Goal: Task Accomplishment & Management: Manage account settings

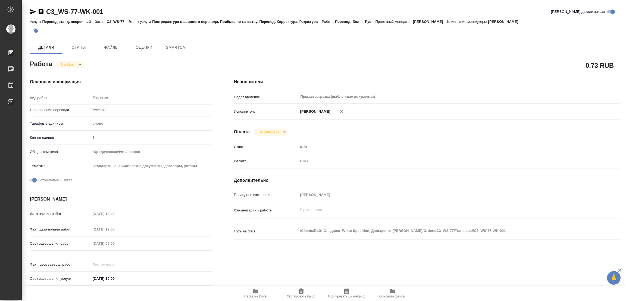
type textarea "x"
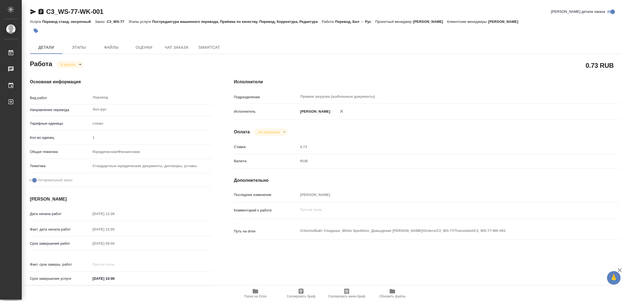
type textarea "x"
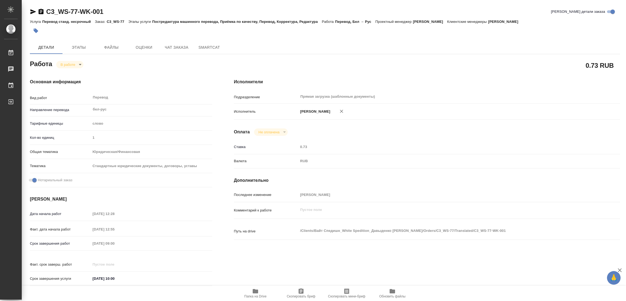
type textarea "x"
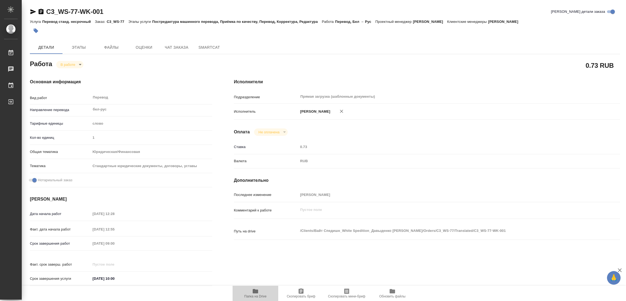
click at [251, 292] on span "Папка на Drive" at bounding box center [255, 293] width 39 height 10
type textarea "x"
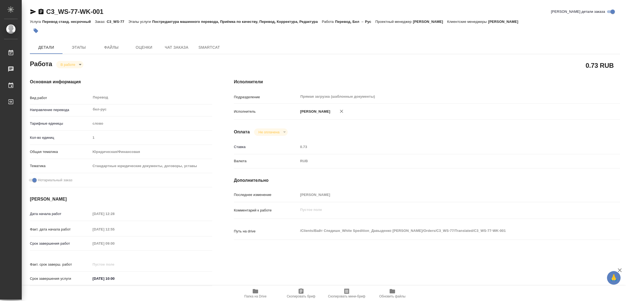
type textarea "x"
click at [73, 49] on span "Этапы" at bounding box center [79, 47] width 26 height 7
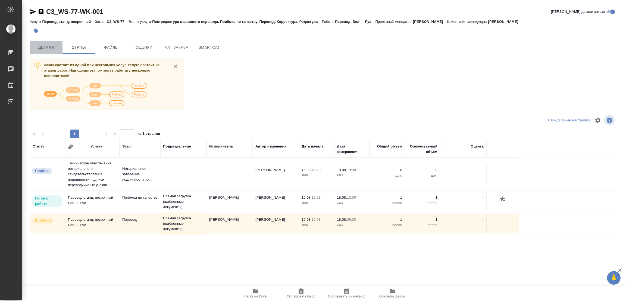
click at [39, 51] on button "Детали" at bounding box center [46, 47] width 33 height 13
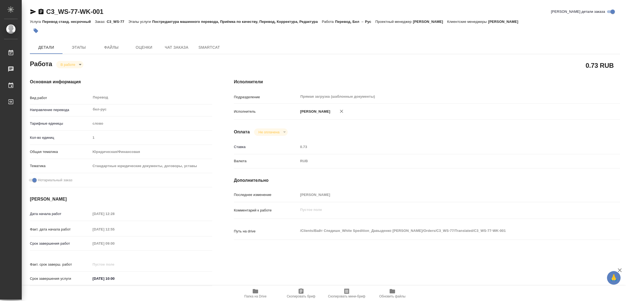
type textarea "x"
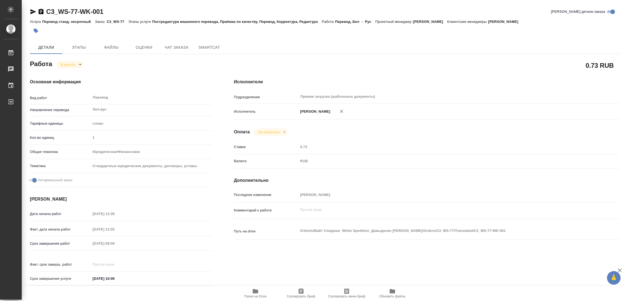
type textarea "x"
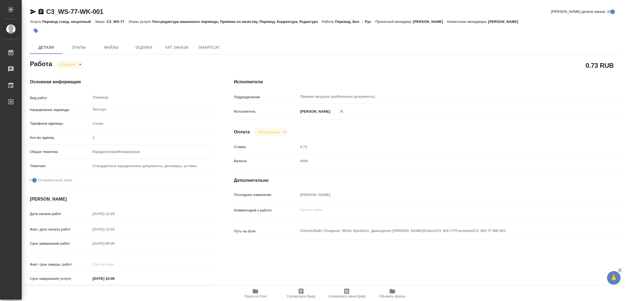
type textarea "x"
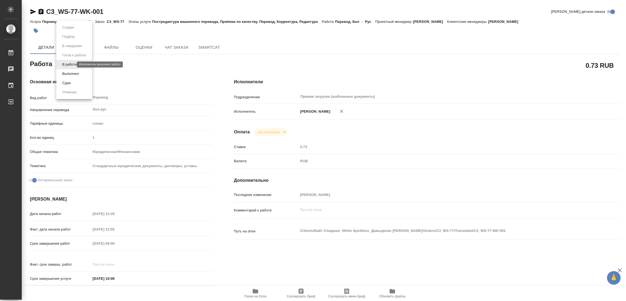
click at [66, 65] on body "🙏 .cls-1 fill:#fff; AWATERA Popova Galina Работы 0 Чаты График Выйти C3_WS-77-W…" at bounding box center [313, 150] width 626 height 301
click at [64, 73] on button "Выполнен" at bounding box center [71, 74] width 20 height 6
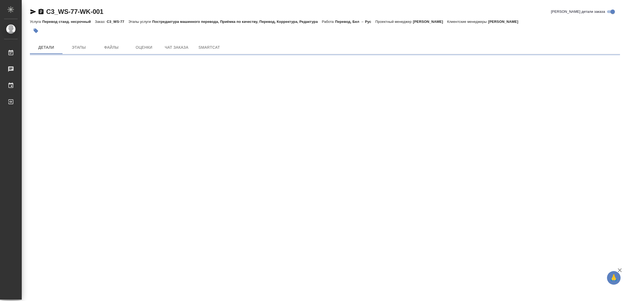
click at [35, 29] on icon "button" at bounding box center [36, 31] width 5 height 5
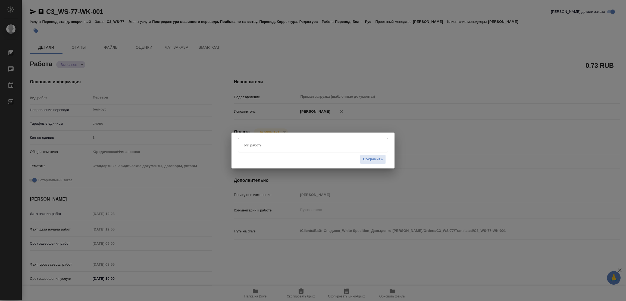
type textarea "x"
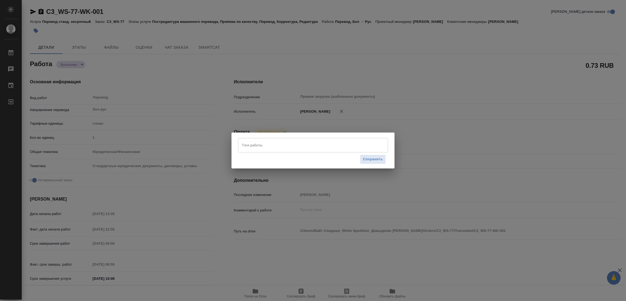
type textarea "x"
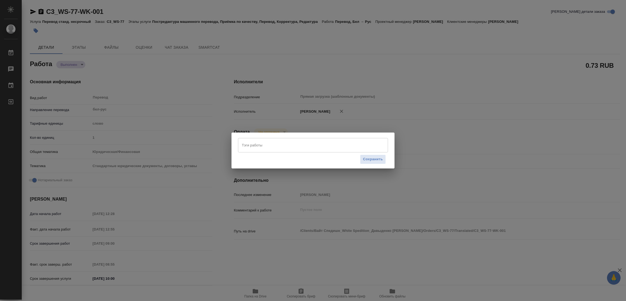
click at [246, 145] on input "Тэги работы" at bounding box center [308, 144] width 135 height 9
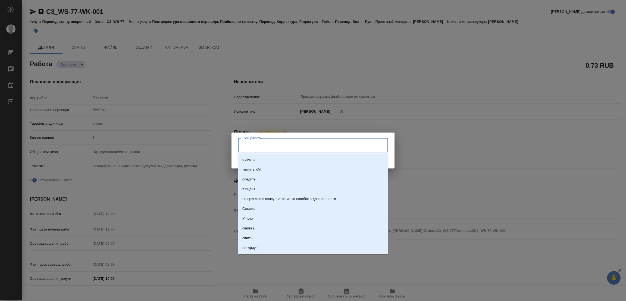
type textarea "x"
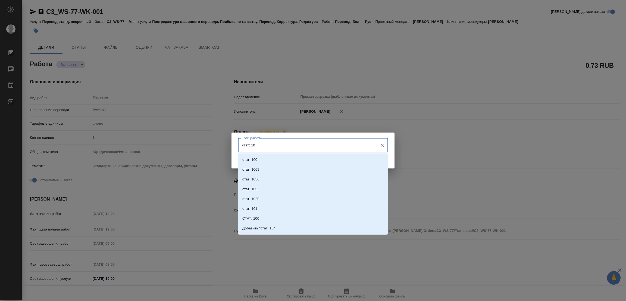
type input "стат: 100"
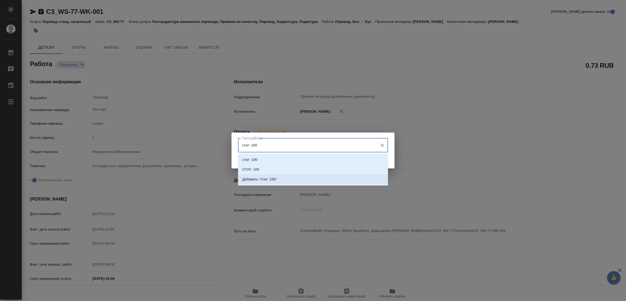
click at [267, 177] on p "Добавить "стат: 100"" at bounding box center [259, 178] width 35 height 5
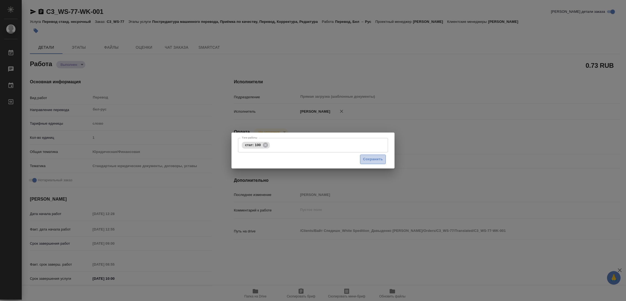
click at [371, 159] on span "Сохранить" at bounding box center [373, 159] width 20 height 6
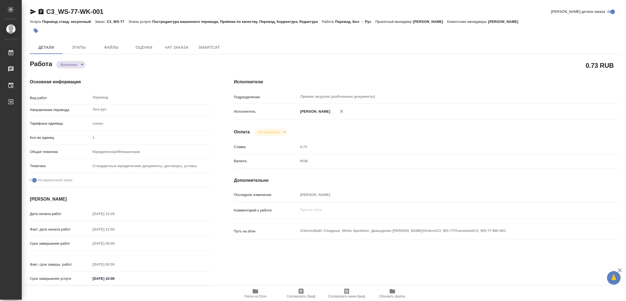
type input "completed"
type textarea "Перевод"
type textarea "x"
type input "бел-рус"
type input "5a8b1489cc6b4906c91bfd90"
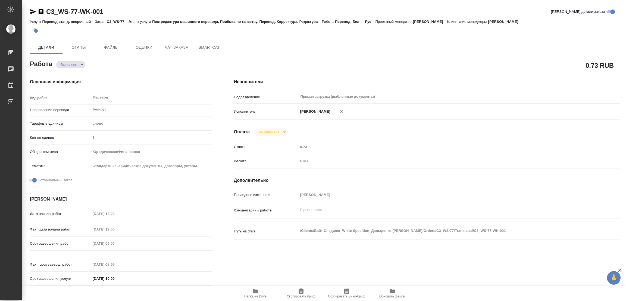
type input "1"
type input "yr-fn"
type input "5f647205b73bc97568ca66bf"
checkbox input "true"
type input "15.08.2025 12:28"
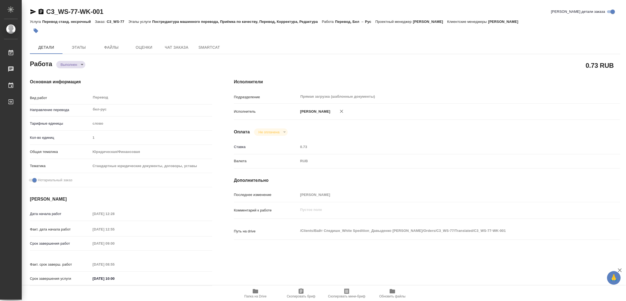
type input "15.08.2025 12:55"
type input "[DATE] 09:00"
type input "18.08.2025 08:55"
type input "[DATE] 10:00"
type input "Прямая загрузка (шаблонные документы)"
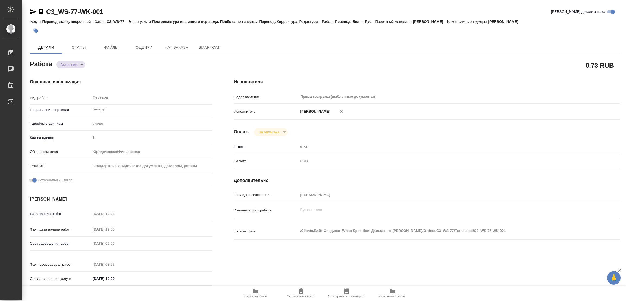
type input "notPayed"
type input "0.73"
type input "RUB"
type input "[PERSON_NAME]"
type textarea "x"
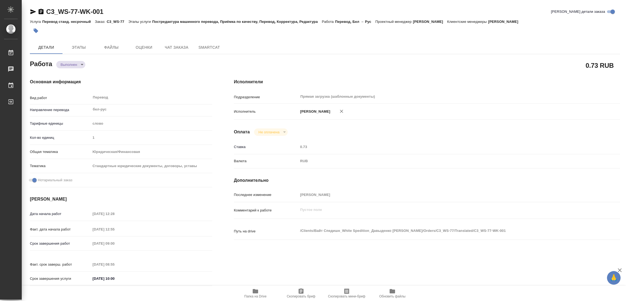
type textarea "/Clients/Вайт Спедишн_White Spedition_Давыденко Оксана/Orders/C3_WS-77/Translat…"
type textarea "x"
type input "C3_WS-77"
type input "Перевод станд. несрочный"
type input "Постредактура машинного перевода, Приёмка по качеству, Перевод, Корректура, Ред…"
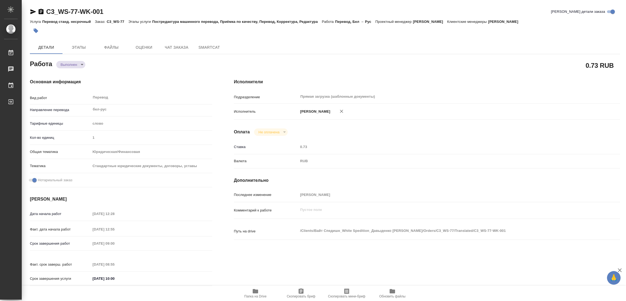
type input "Ильина Екатерина"
type input "/Clients/Вайт Спедишн_White Spedition_Давыденко Оксана/Orders/C3_WS-77"
type textarea "x"
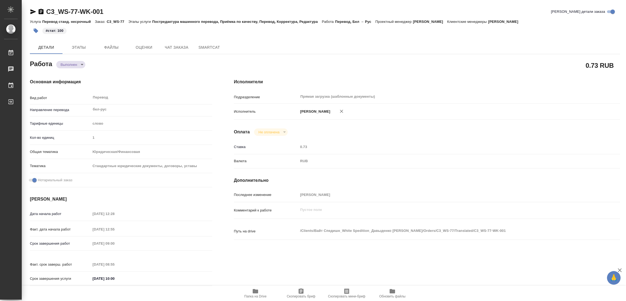
type textarea "x"
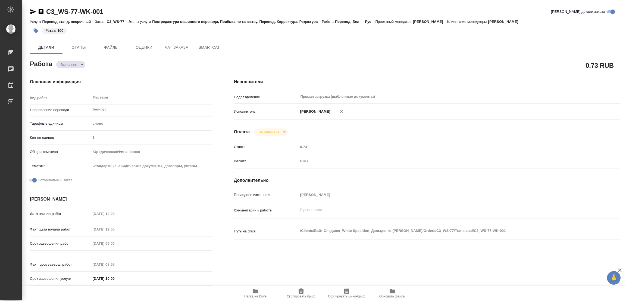
type textarea "x"
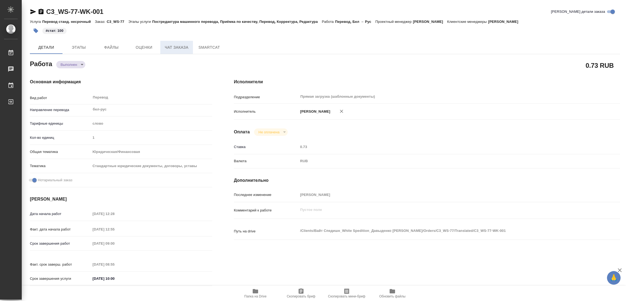
type textarea "x"
click at [181, 70] on div "Основная информация Вид работ Перевод x ​ Направление перевода бел-рус ​ Тарифн…" at bounding box center [121, 184] width 204 height 232
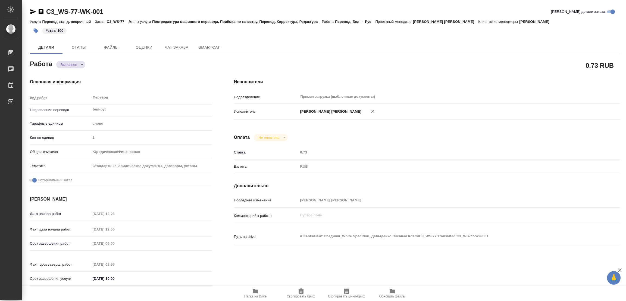
type textarea "x"
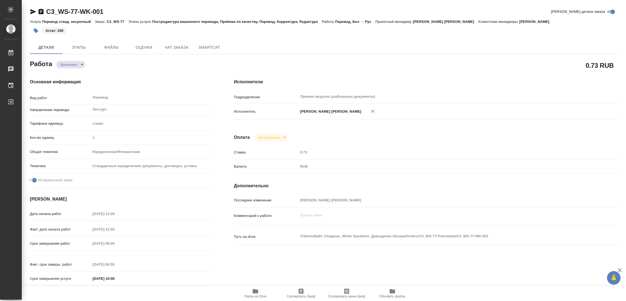
type textarea "x"
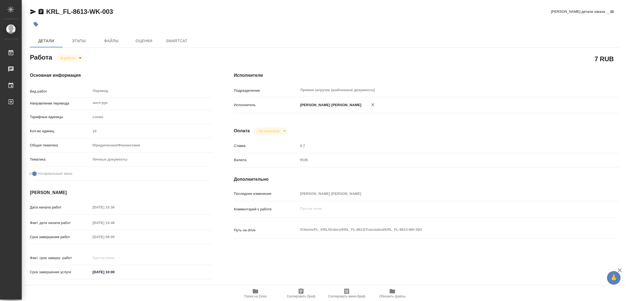
type textarea "x"
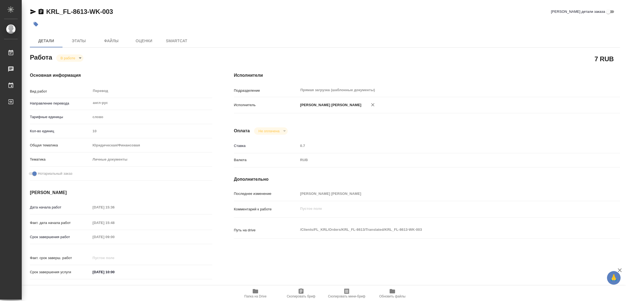
type textarea "x"
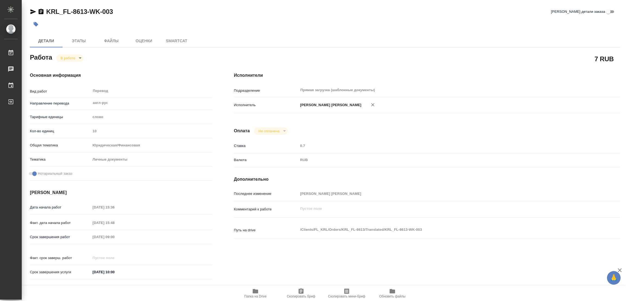
type textarea "x"
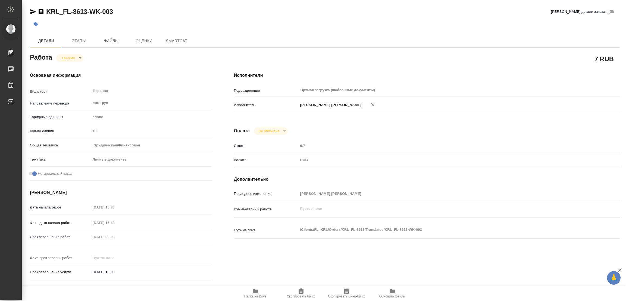
type textarea "x"
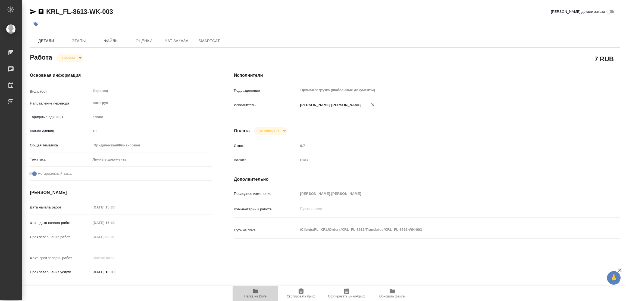
click at [255, 290] on icon "button" at bounding box center [255, 291] width 5 height 4
type textarea "x"
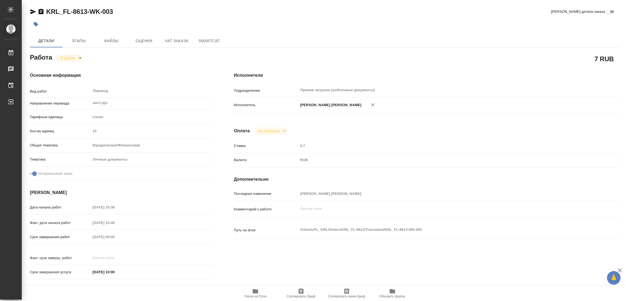
type textarea "x"
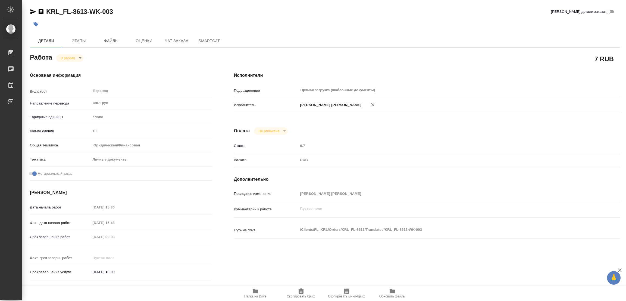
type textarea "x"
click at [70, 38] on span "Этапы" at bounding box center [79, 41] width 26 height 7
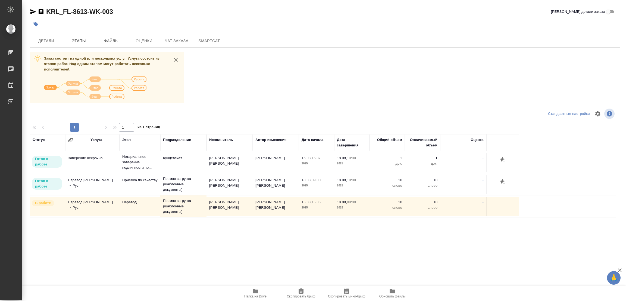
click at [265, 122] on div at bounding box center [325, 121] width 590 height 3
click at [46, 42] on span "Детали" at bounding box center [46, 41] width 26 height 7
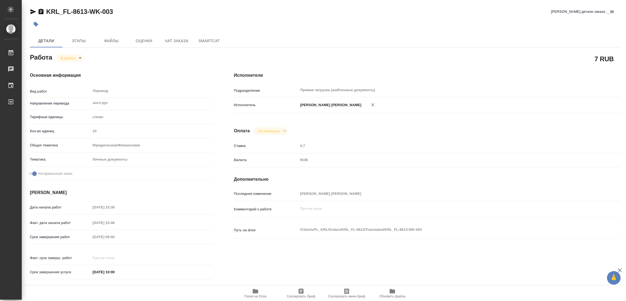
type textarea "x"
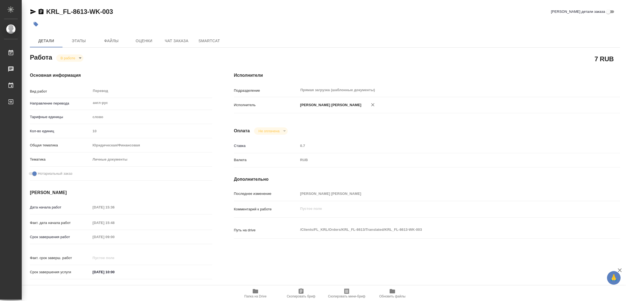
type textarea "x"
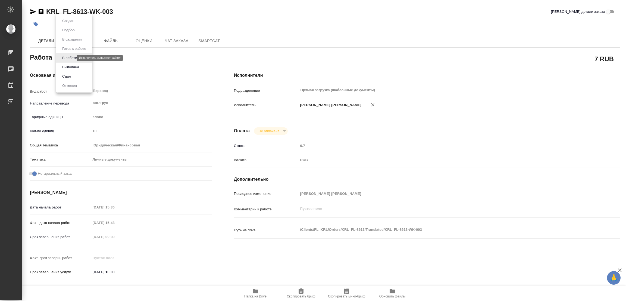
click at [67, 59] on body "🙏 .cls-1 fill:#fff; AWATERA Popova Galina Работы 0 Чаты График Выйти KRL_FL-861…" at bounding box center [313, 150] width 626 height 301
type textarea "x"
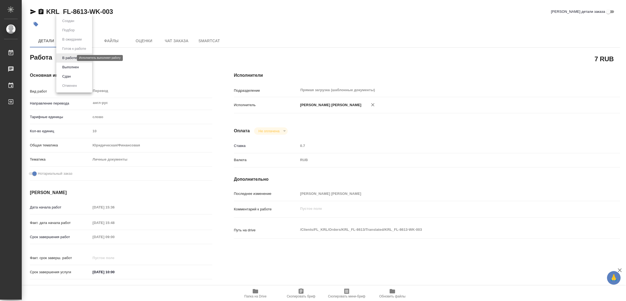
type textarea "x"
click at [70, 66] on button "Выполнен" at bounding box center [71, 67] width 20 height 6
type textarea "x"
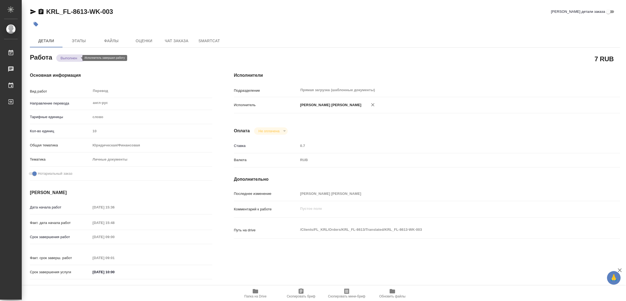
type textarea "x"
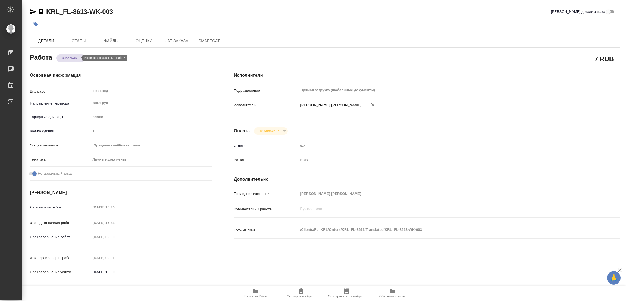
type textarea "x"
click at [36, 23] on icon "button" at bounding box center [36, 24] width 5 height 5
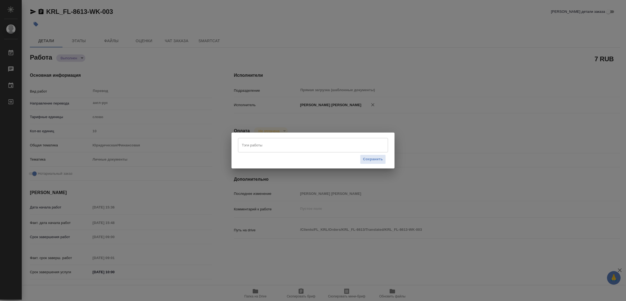
type textarea "x"
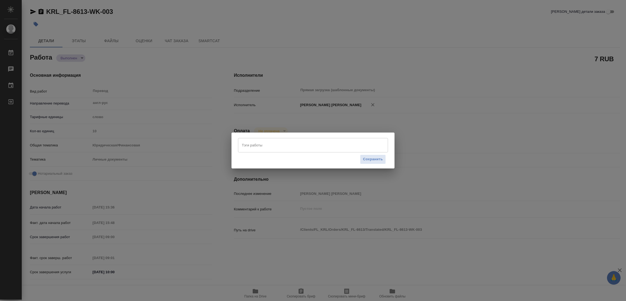
click at [257, 151] on div "Тэги работы" at bounding box center [313, 145] width 150 height 14
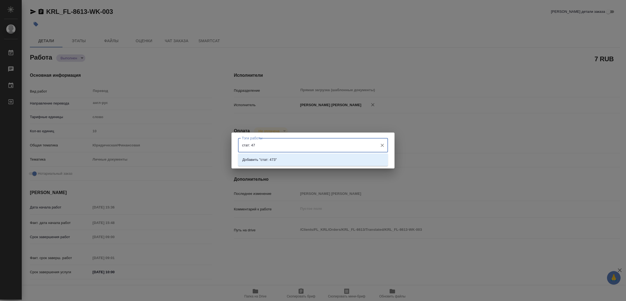
type input "стат: 473"
click at [273, 157] on p "Добавить "стат: 473"" at bounding box center [259, 159] width 35 height 5
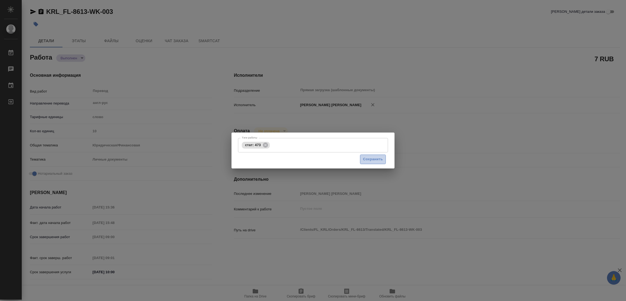
click at [372, 161] on span "Сохранить" at bounding box center [373, 159] width 20 height 6
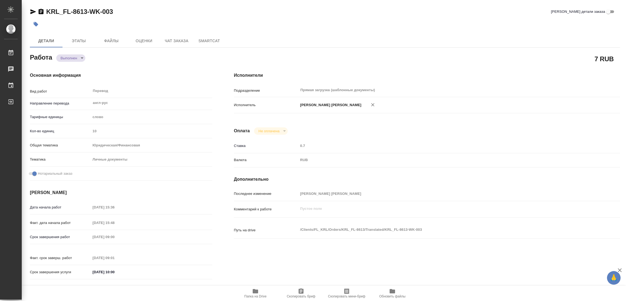
type input "completed"
type textarea "Перевод"
type textarea "x"
type input "англ-рус"
type input "5a8b1489cc6b4906c91bfd90"
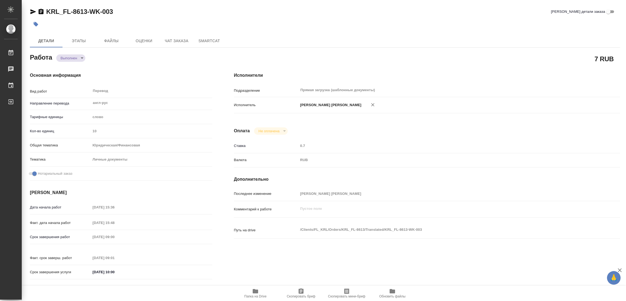
type input "10"
type input "yr-fn"
type input "5a8b8b956a9677013d343cfe"
checkbox input "true"
type input "15.08.2025 15:36"
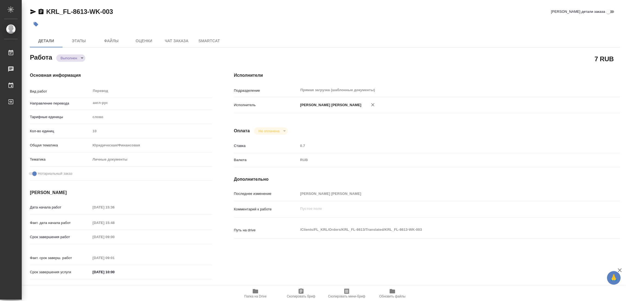
type input "15.08.2025 15:48"
type input "[DATE] 09:00"
type input "18.08.2025 09:01"
type input "[DATE] 10:00"
type input "Прямая загрузка (шаблонные документы)"
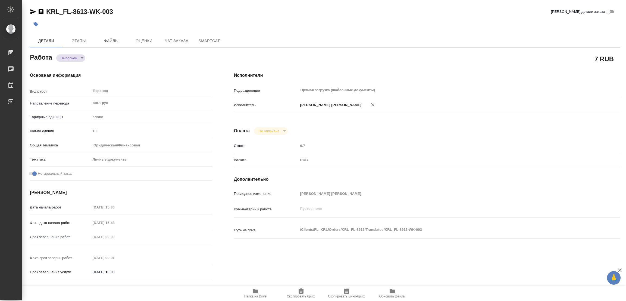
type input "notPayed"
type input "0.7"
type input "RUB"
type input "[PERSON_NAME]"
type textarea "x"
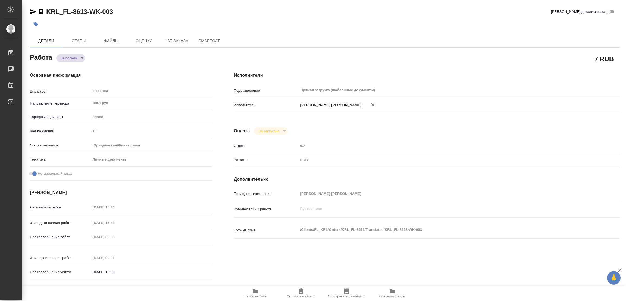
type textarea "/Clients/FL_KRL/Orders/KRL_FL-8613/Translated/KRL_FL-8613-WK-003"
type textarea "x"
type input "KRL_FL-8613"
type input "Перевод Стандарт"
type input "Постредактура машинного перевода, Редактура, Корректура, Перевод, Приёмка по ка…"
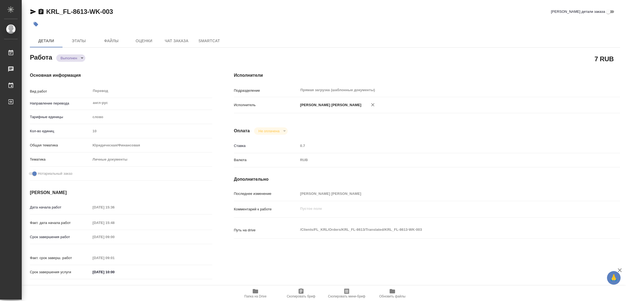
type input "Касымов Тимур"
type input "/Clients/FL_KRL/Orders/KRL_FL-8613"
type textarea "x"
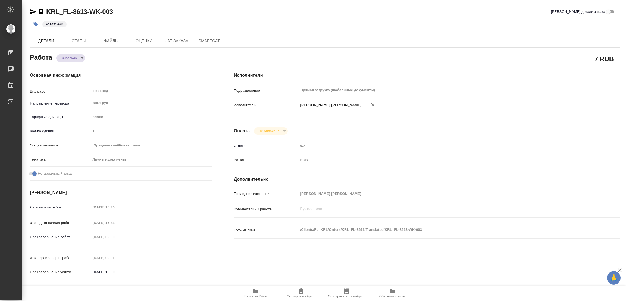
type textarea "x"
click at [325, 55] on div "7 RUB" at bounding box center [427, 59] width 386 height 14
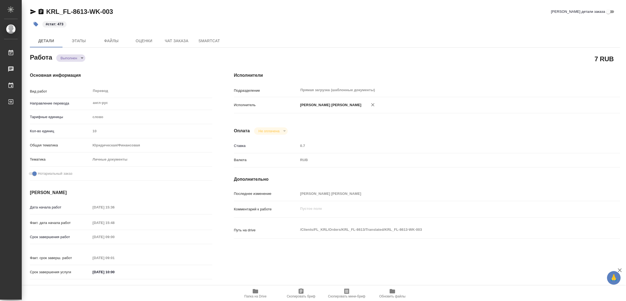
type textarea "x"
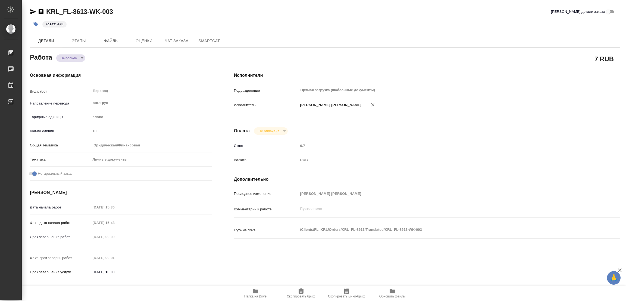
type textarea "x"
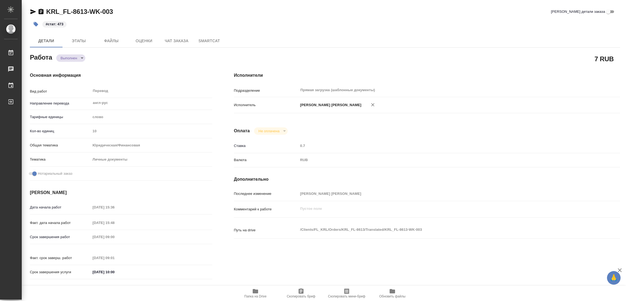
click at [145, 67] on div "Основная информация Вид работ Перевод x ​ Направление перевода англ-рус ​ Тариф…" at bounding box center [121, 177] width 204 height 232
click at [293, 17] on div "KRL_FL-8613-WK-003 Кратко детали заказа" at bounding box center [325, 12] width 590 height 11
type textarea "x"
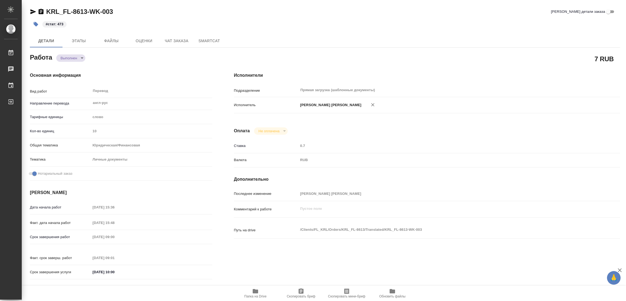
type textarea "x"
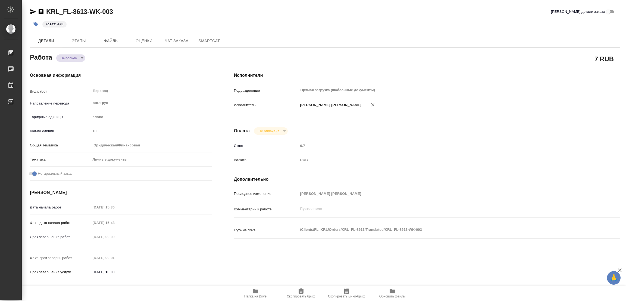
type textarea "x"
click at [331, 21] on div "#стат: 473" at bounding box center [227, 24] width 394 height 12
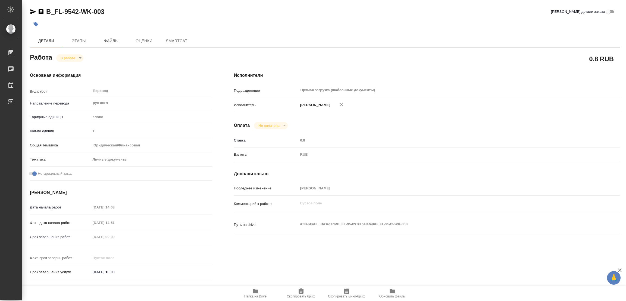
type textarea "x"
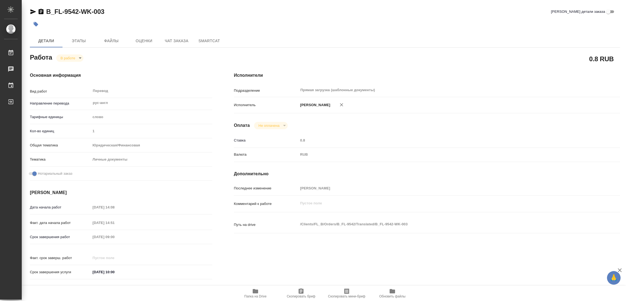
type textarea "x"
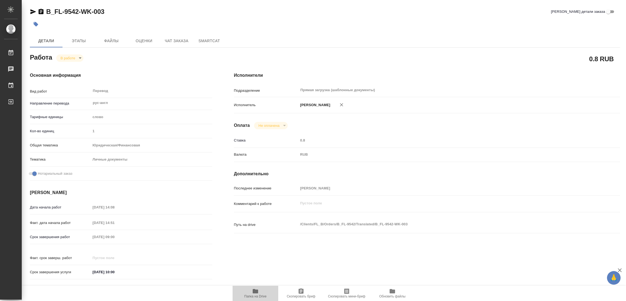
click at [254, 292] on icon "button" at bounding box center [255, 291] width 5 height 4
type textarea "x"
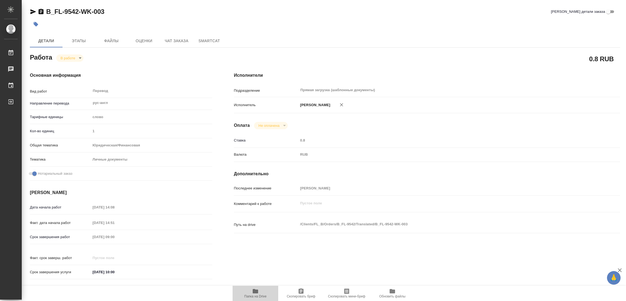
type textarea "x"
click at [77, 40] on span "Этапы" at bounding box center [79, 41] width 26 height 7
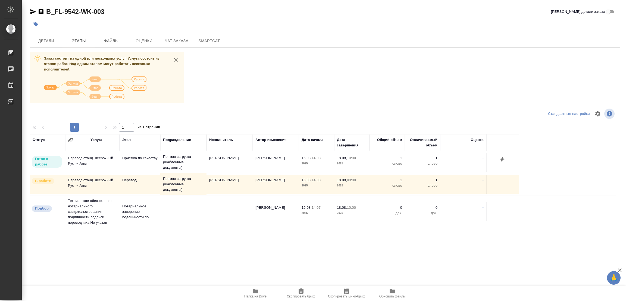
click at [340, 67] on div "Заказ состоит из одной или нескольких услуг. Услуга состоит из этапов работ. На…" at bounding box center [325, 154] width 590 height 204
click at [49, 42] on span "Детали" at bounding box center [46, 41] width 26 height 7
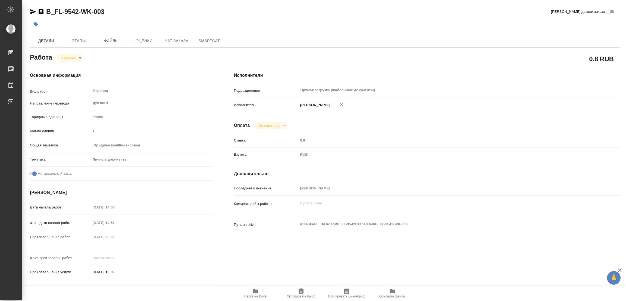
type textarea "x"
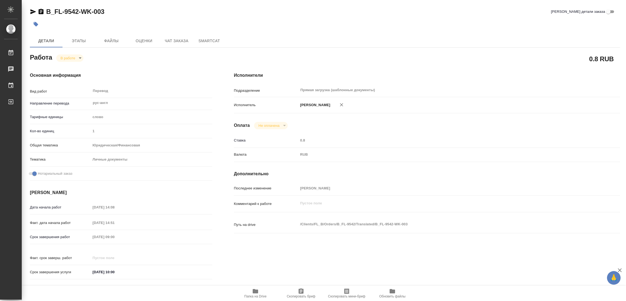
type textarea "x"
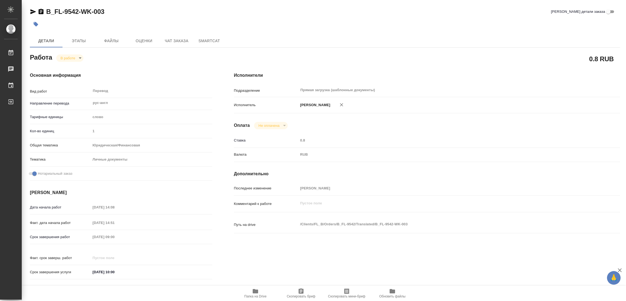
type textarea "x"
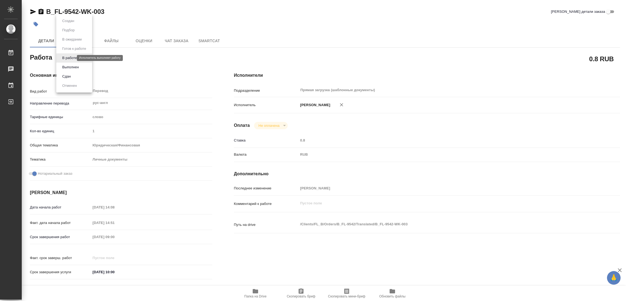
click at [69, 59] on body "🙏 .cls-1 fill:#fff; AWATERA Popova Galina Работы 0 Чаты График Выйти B_FL-9542-…" at bounding box center [313, 150] width 626 height 301
click at [69, 67] on button "Выполнен" at bounding box center [71, 67] width 20 height 6
type textarea "x"
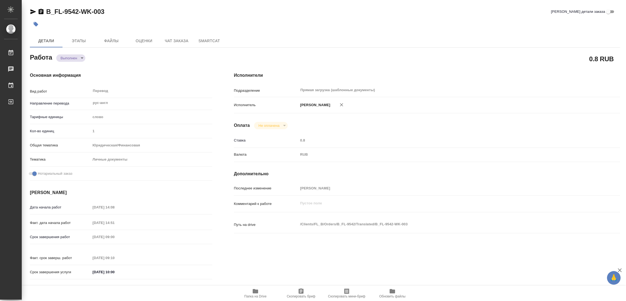
type textarea "x"
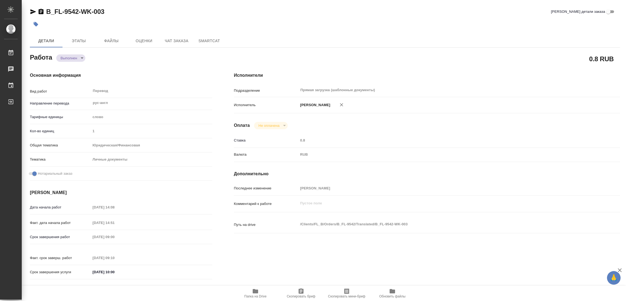
type textarea "x"
click at [37, 24] on icon "button" at bounding box center [36, 24] width 5 height 5
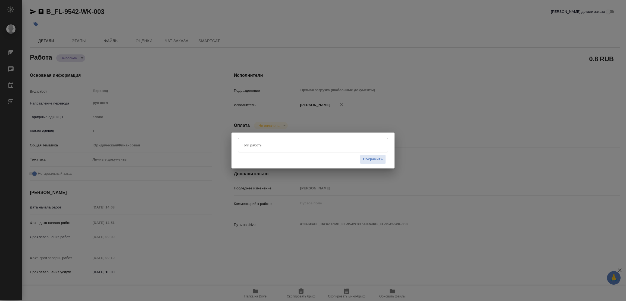
type textarea "x"
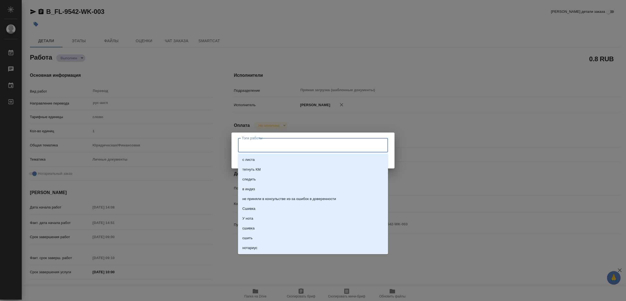
click at [256, 142] on input "Тэги работы" at bounding box center [308, 144] width 135 height 9
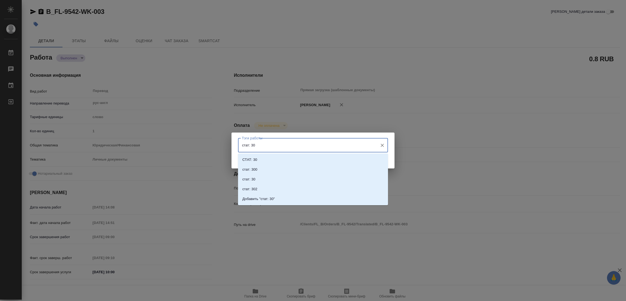
type input "стат: 300"
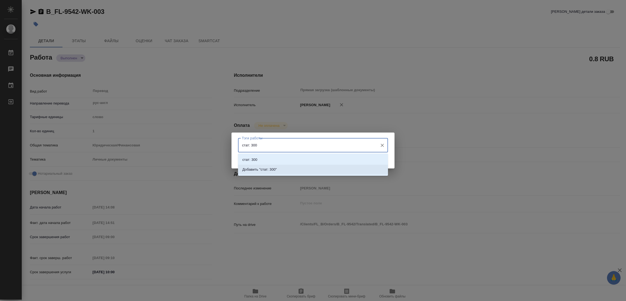
click at [270, 170] on p "Добавить "стат: 300"" at bounding box center [259, 169] width 35 height 5
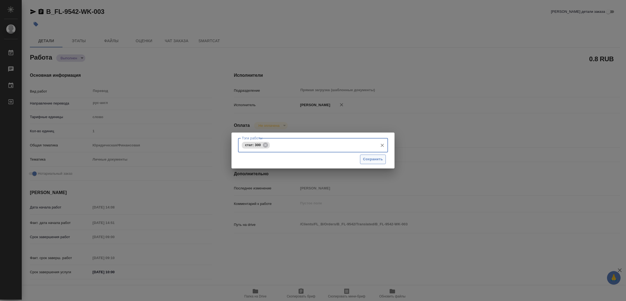
click at [368, 158] on span "Сохранить" at bounding box center [373, 159] width 20 height 6
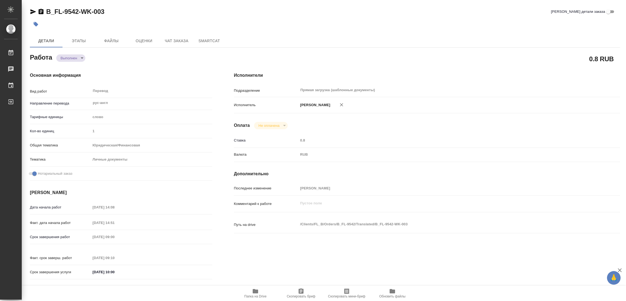
type input "completed"
type textarea "Перевод"
type textarea "x"
type input "рус-англ"
type input "5a8b1489cc6b4906c91bfd90"
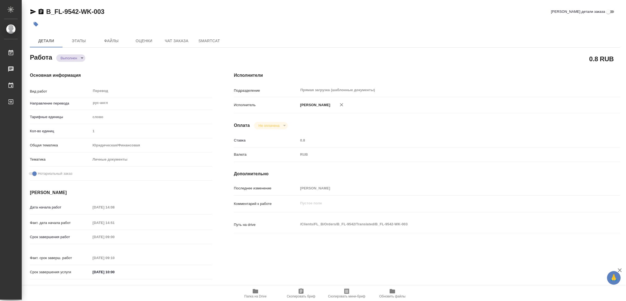
type input "1"
type input "yr-fn"
type input "5a8b8b956a9677013d343cfe"
checkbox input "true"
type input "[DATE] 14:08"
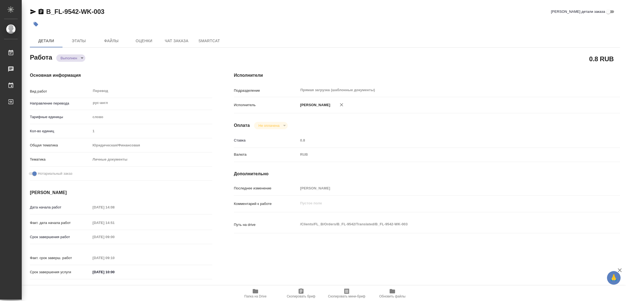
type input "[DATE] 14:51"
type input "[DATE] 09:00"
type input "[DATE] 09:10"
type input "[DATE] 10:00"
type input "Прямая загрузка (шаблонные документы)"
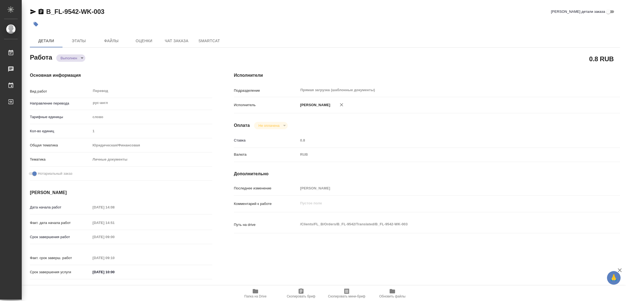
type input "notPayed"
type input "0.8"
type input "RUB"
type input "[PERSON_NAME]"
type textarea "x"
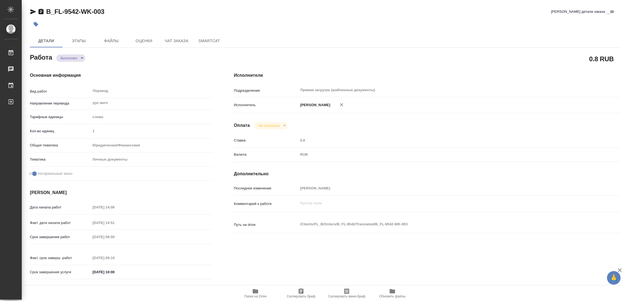
type textarea "/Clients/FL_B/Orders/B_FL-9542/Translated/B_FL-9542-WK-003"
type textarea "x"
type input "B_FL-9542"
type input "Перевод станд. несрочный"
type input "Корректура, Редактура, Постредактура машинного перевода, Перевод, Приёмка по ка…"
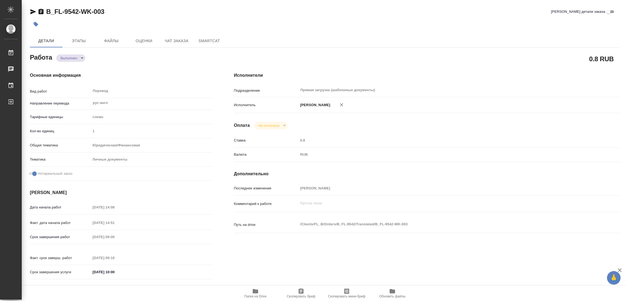
type input "[PERSON_NAME]"
type input "/Clients/FL_B/Orders/B_FL-9542"
type textarea "[PERSON_NAME]"
type textarea "x"
type textarea "для визы"
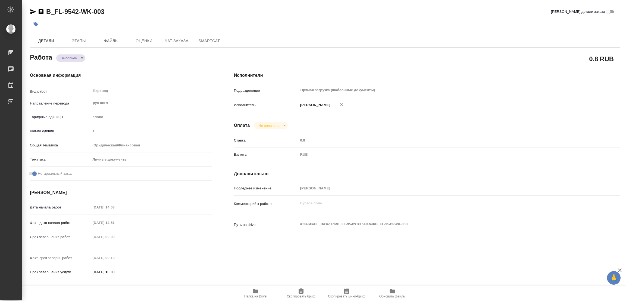
type textarea "x"
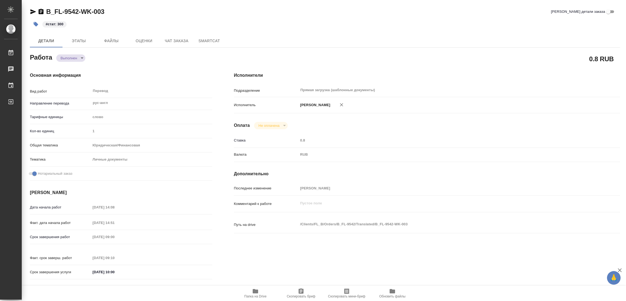
type textarea "x"
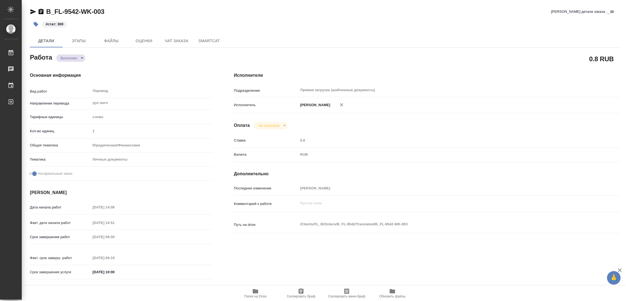
type textarea "x"
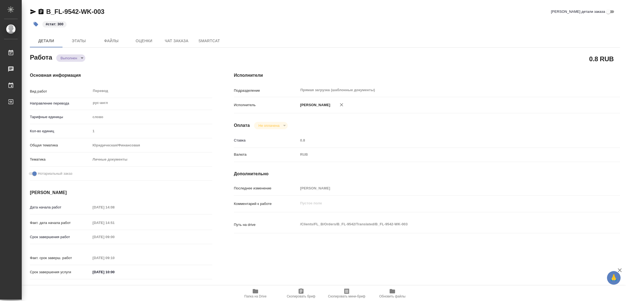
type textarea "x"
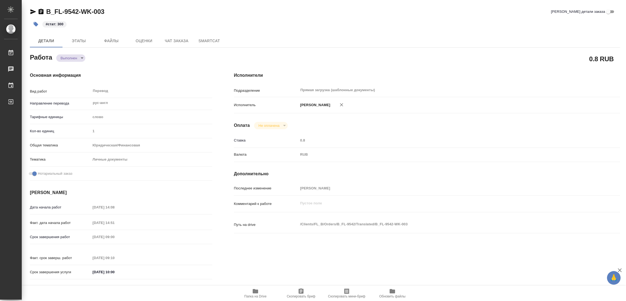
type textarea "x"
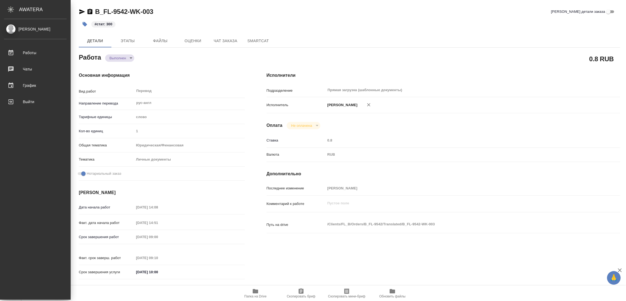
type textarea "x"
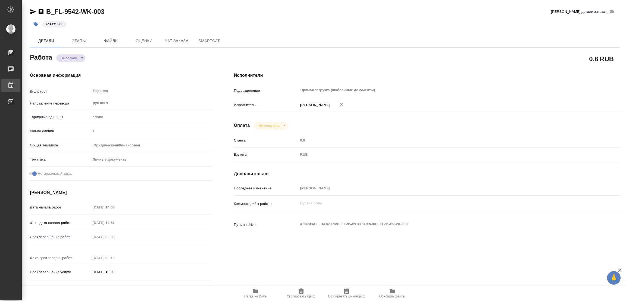
type textarea "x"
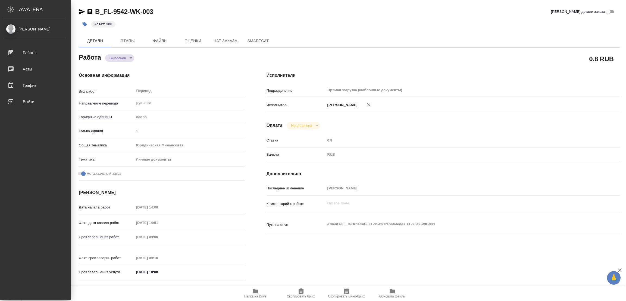
type textarea "x"
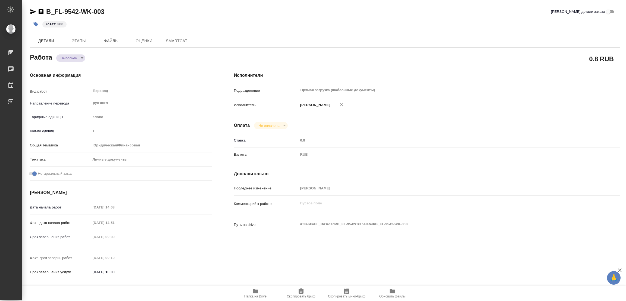
type textarea "x"
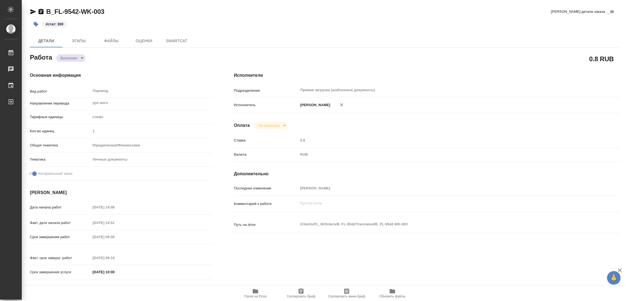
type textarea "x"
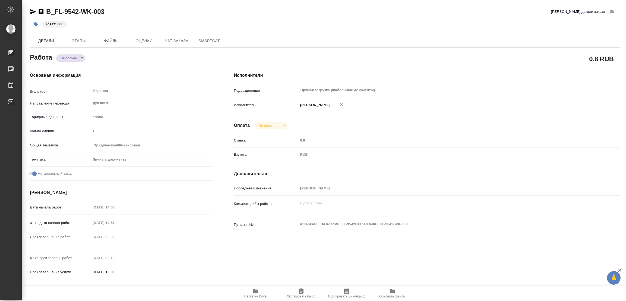
type textarea "x"
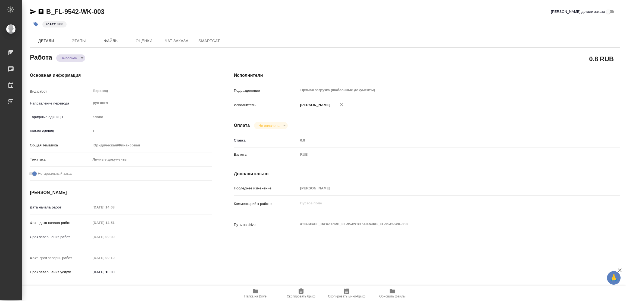
type textarea "x"
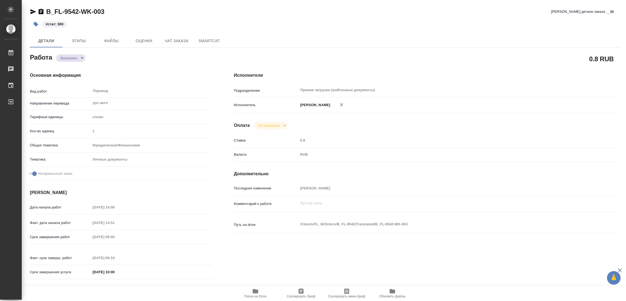
type textarea "x"
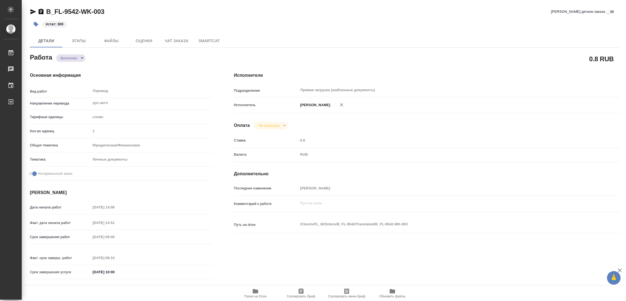
type textarea "x"
